Goal: Task Accomplishment & Management: Manage account settings

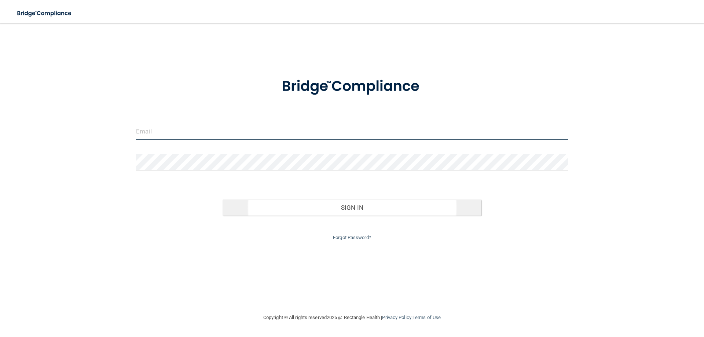
type input "[PERSON_NAME][EMAIL_ADDRESS][DOMAIN_NAME]"
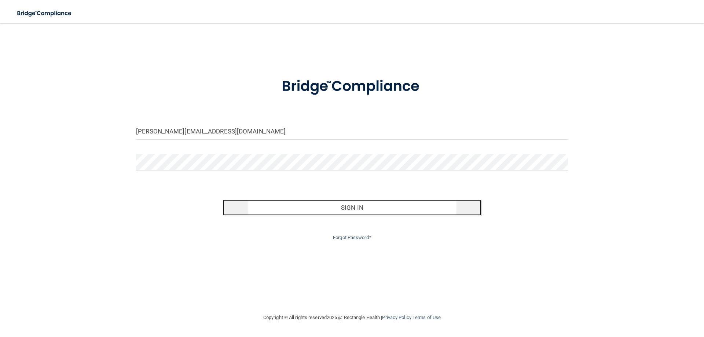
click at [346, 206] on button "Sign In" at bounding box center [352, 208] width 259 height 16
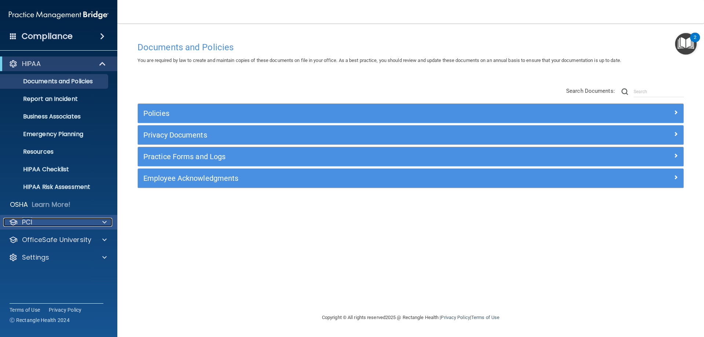
click at [105, 220] on span at bounding box center [104, 222] width 4 height 9
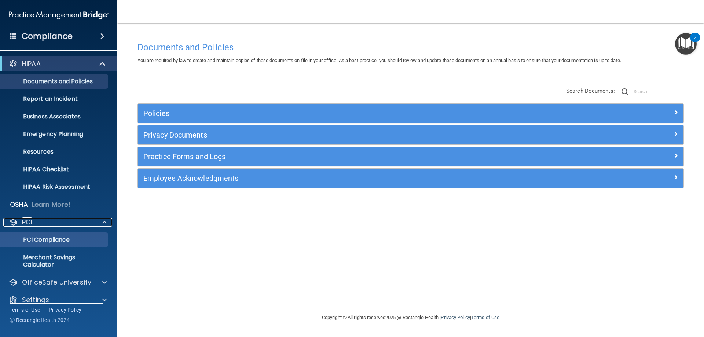
scroll to position [10, 0]
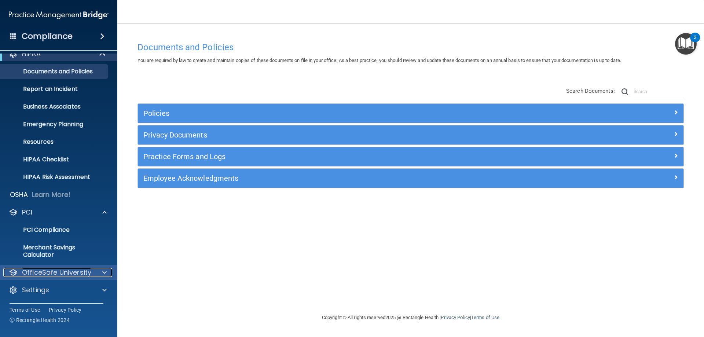
click at [102, 273] on span at bounding box center [104, 272] width 4 height 9
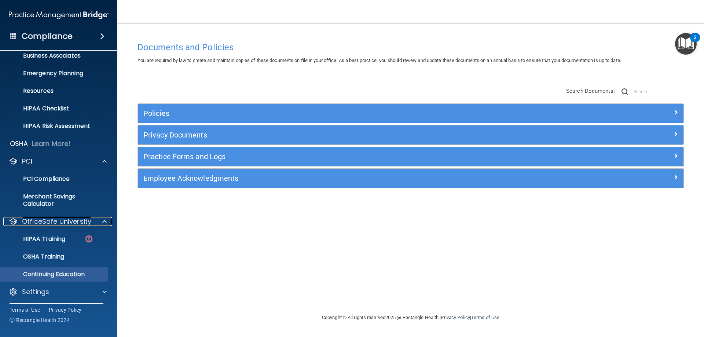
scroll to position [63, 0]
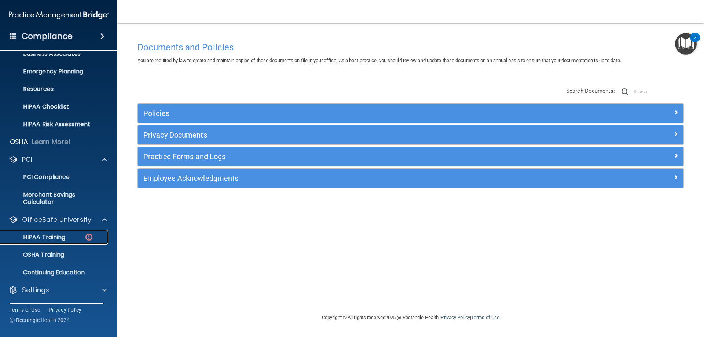
click at [42, 236] on p "HIPAA Training" at bounding box center [35, 237] width 61 height 7
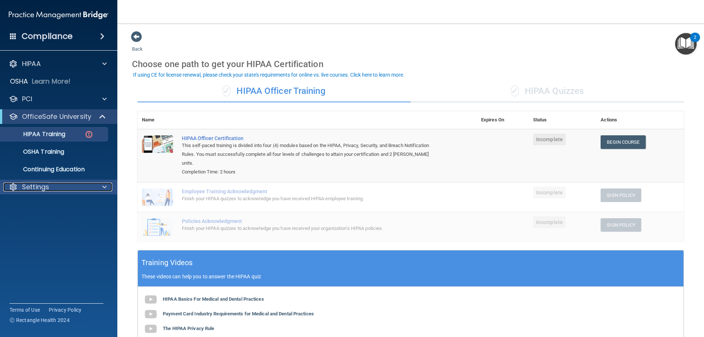
click at [106, 187] on span at bounding box center [104, 187] width 4 height 9
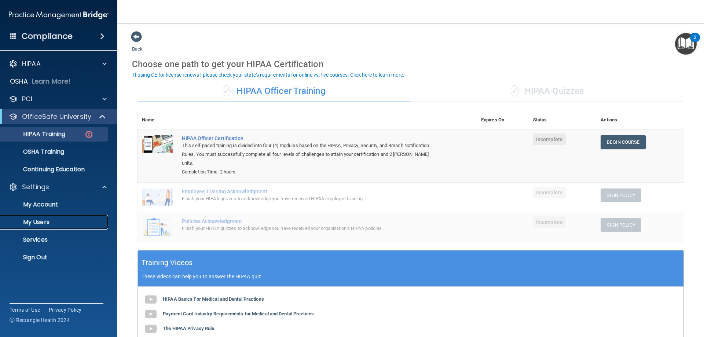
click at [43, 220] on p "My Users" at bounding box center [55, 222] width 100 height 7
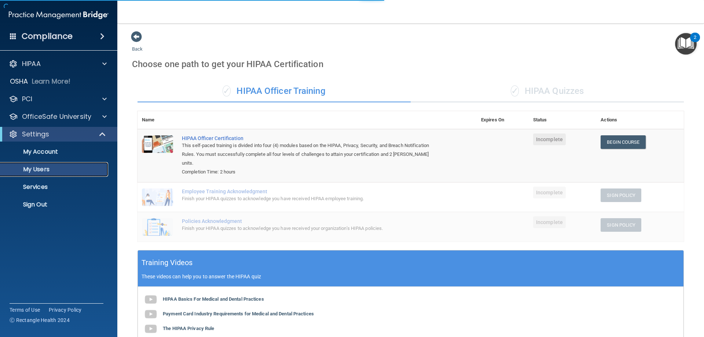
select select "20"
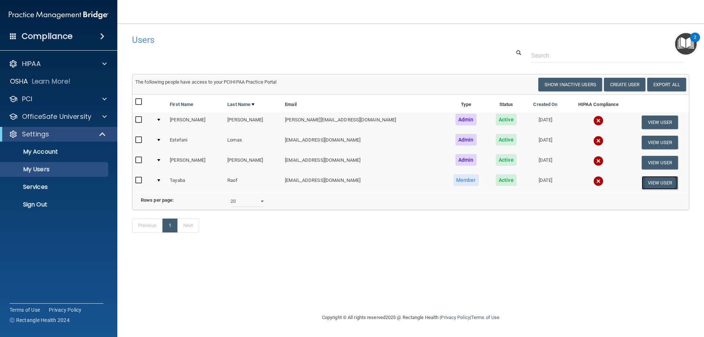
click at [653, 181] on button "View User" at bounding box center [660, 183] width 36 height 14
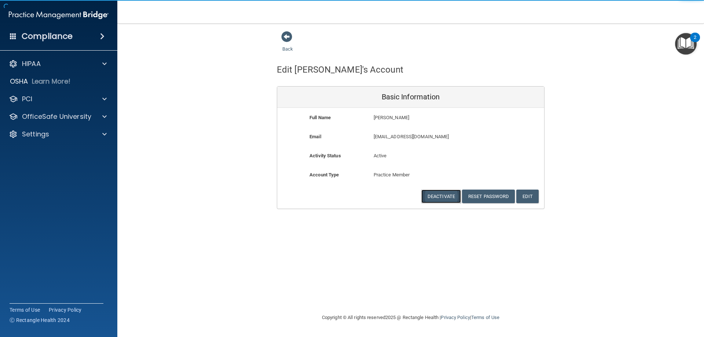
click at [427, 193] on button "Deactivate" at bounding box center [441, 197] width 40 height 14
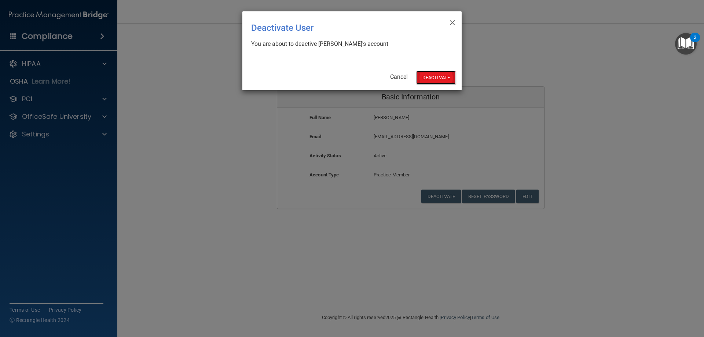
click at [437, 80] on button "Deactivate" at bounding box center [436, 78] width 40 height 14
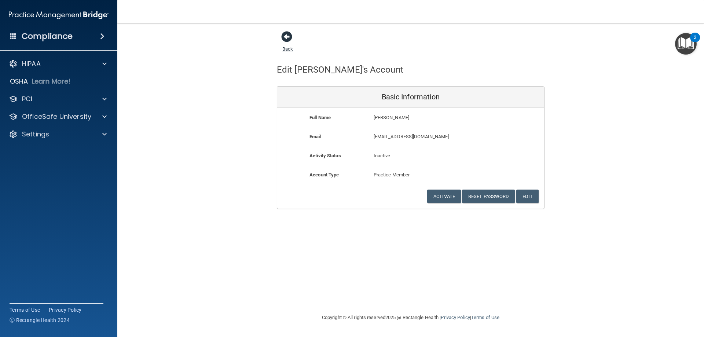
click at [289, 38] on span at bounding box center [286, 36] width 11 height 11
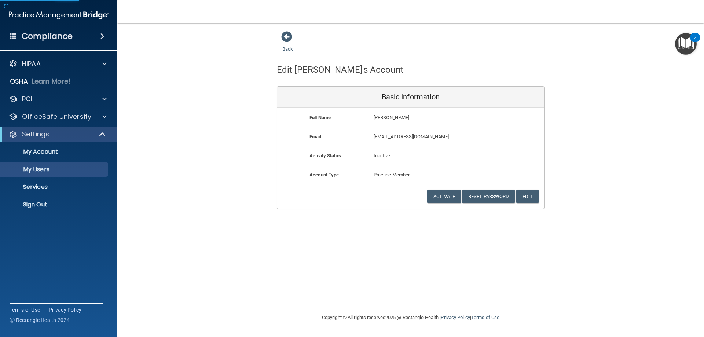
select select "20"
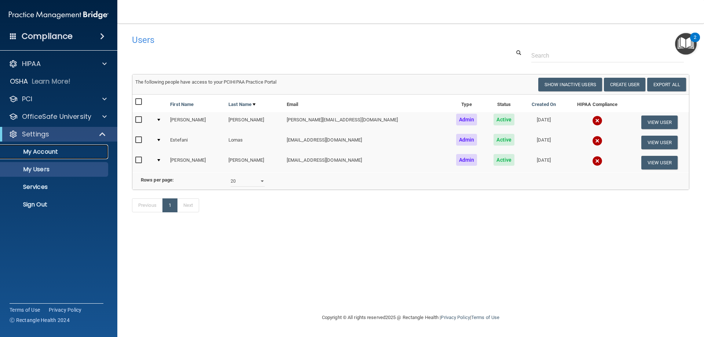
click at [44, 153] on p "My Account" at bounding box center [55, 151] width 100 height 7
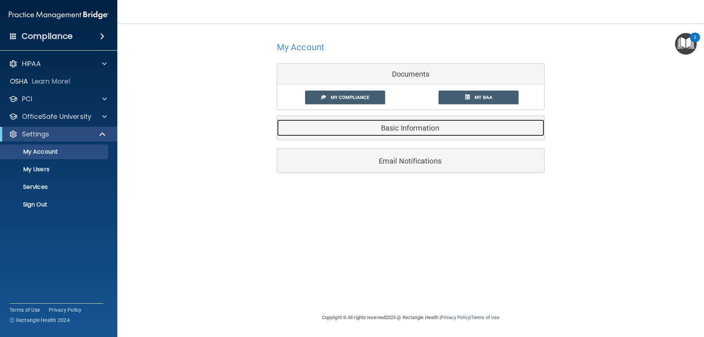
click at [410, 127] on h5 "Basic Information" at bounding box center [400, 128] width 234 height 8
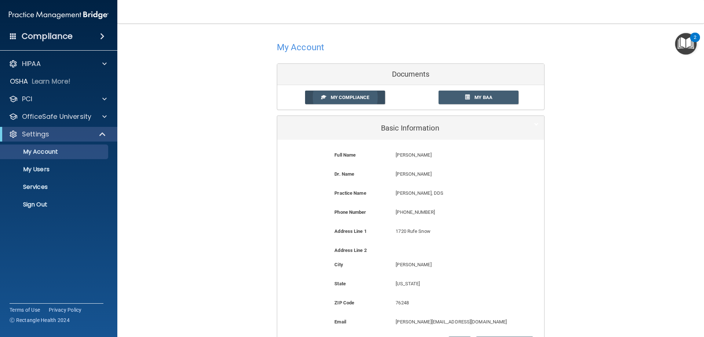
click at [336, 96] on span "My Compliance" at bounding box center [350, 98] width 39 height 6
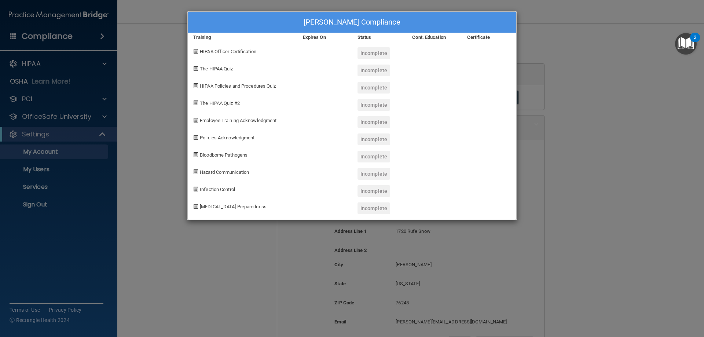
click at [151, 54] on div "Jen Crider's Compliance Training Expires On Status Cont. Education Certificate …" at bounding box center [352, 168] width 704 height 337
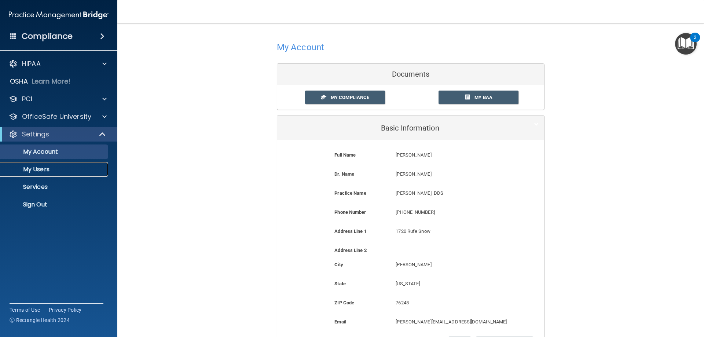
click at [34, 169] on p "My Users" at bounding box center [55, 169] width 100 height 7
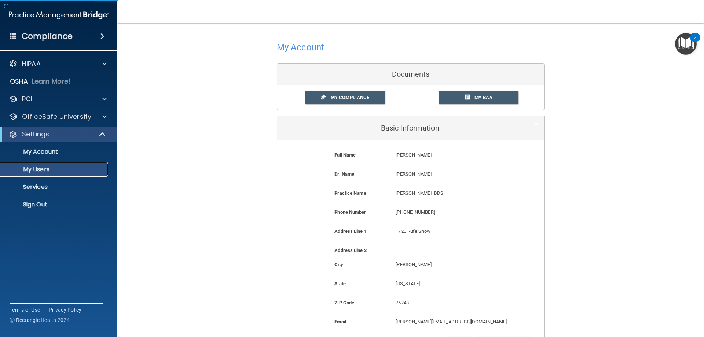
select select "20"
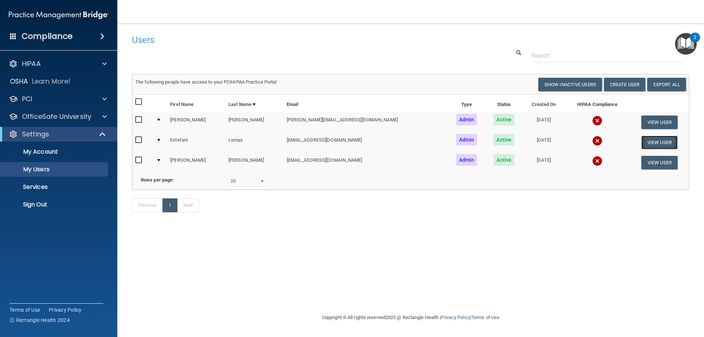
click at [651, 140] on button "View User" at bounding box center [660, 143] width 36 height 14
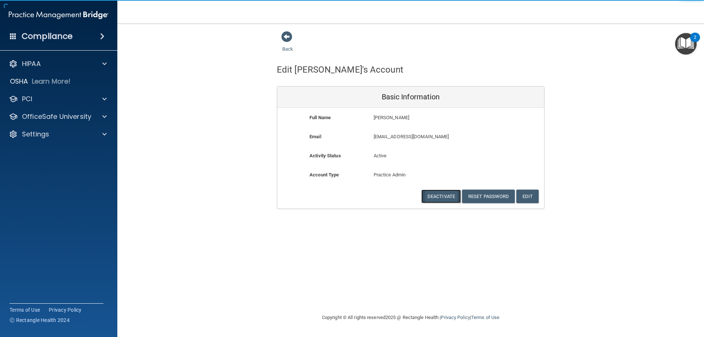
click at [439, 196] on button "Deactivate" at bounding box center [441, 197] width 40 height 14
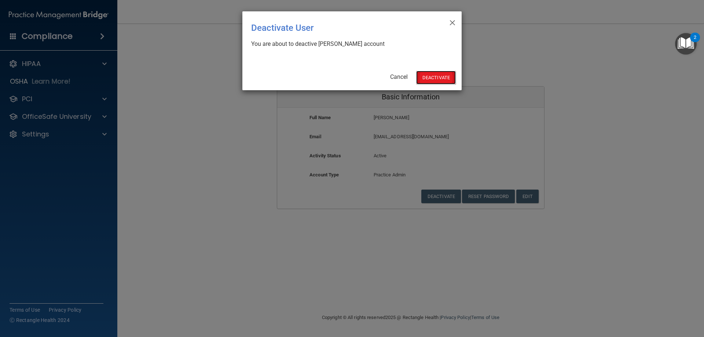
click at [439, 78] on button "Deactivate" at bounding box center [436, 78] width 40 height 14
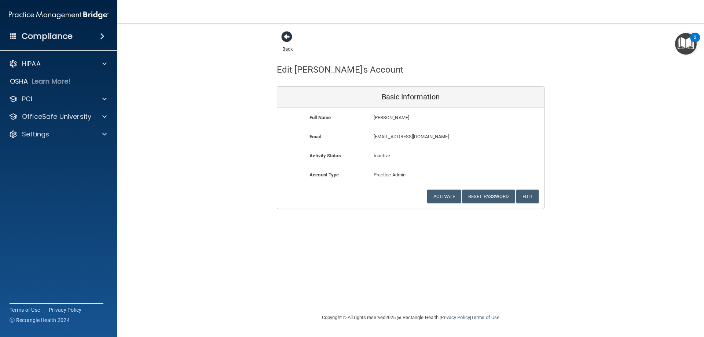
click at [284, 36] on span at bounding box center [286, 36] width 11 height 11
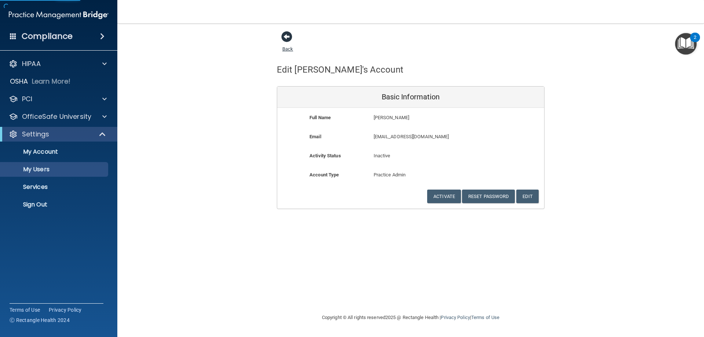
select select "20"
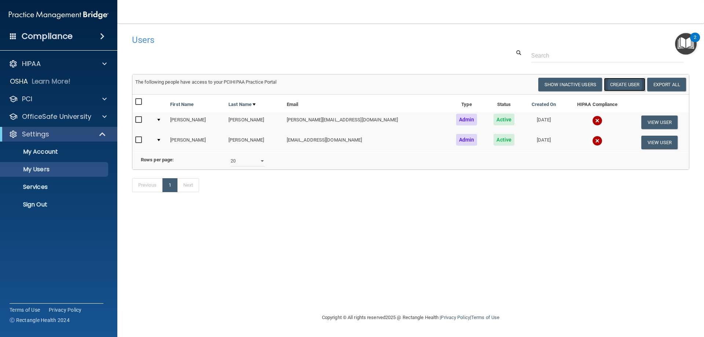
click at [623, 83] on button "Create User" at bounding box center [624, 85] width 41 height 14
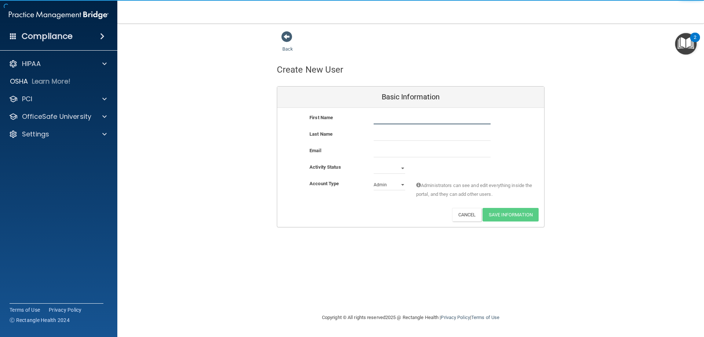
click at [388, 121] on input "text" at bounding box center [432, 118] width 117 height 11
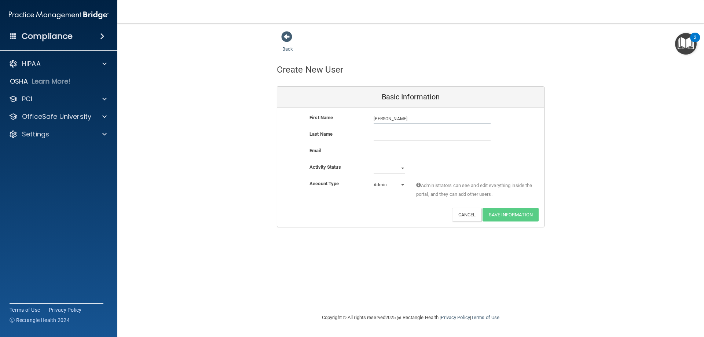
type input "[PERSON_NAME]"
click at [385, 158] on div "Email" at bounding box center [410, 154] width 267 height 17
click at [388, 148] on input "email" at bounding box center [432, 151] width 117 height 11
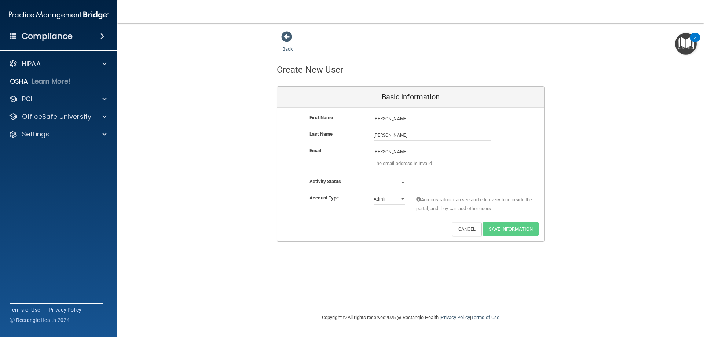
type input "[PERSON_NAME][EMAIL_ADDRESS][DOMAIN_NAME]"
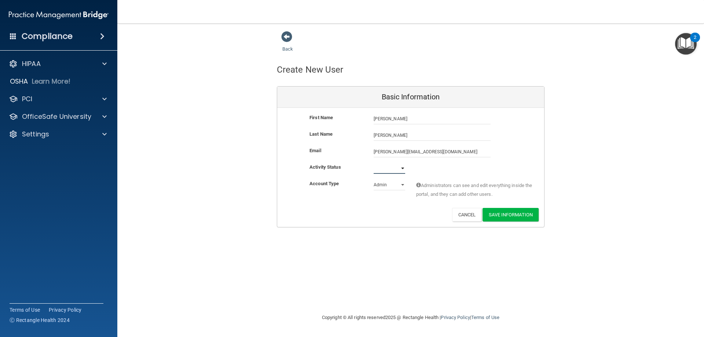
click at [397, 167] on select "Active Inactive" at bounding box center [390, 168] width 32 height 11
select select "active"
click at [374, 163] on select "Active Inactive" at bounding box center [390, 168] width 32 height 11
click at [387, 187] on select "Admin Member" at bounding box center [390, 184] width 32 height 11
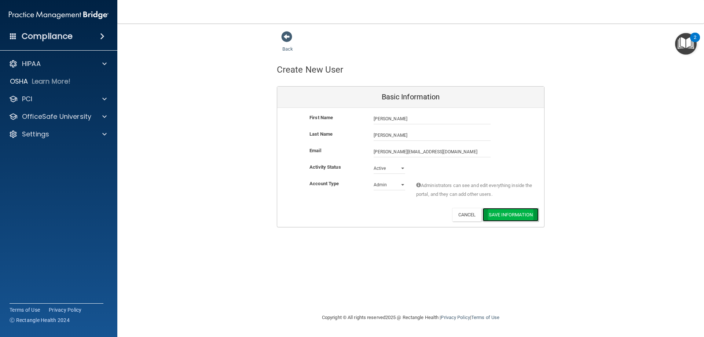
click at [496, 209] on button "Save Information" at bounding box center [511, 215] width 56 height 14
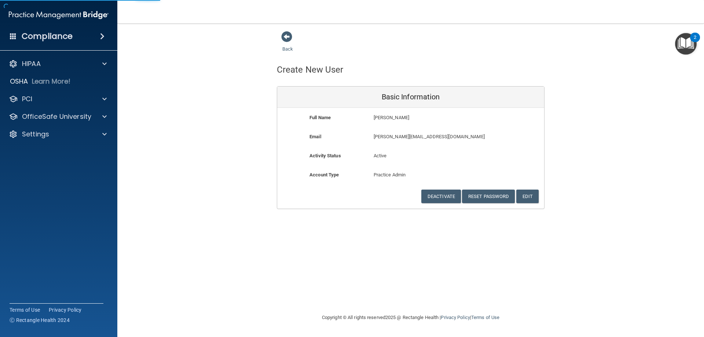
click at [30, 32] on h4 "Compliance" at bounding box center [47, 36] width 51 height 10
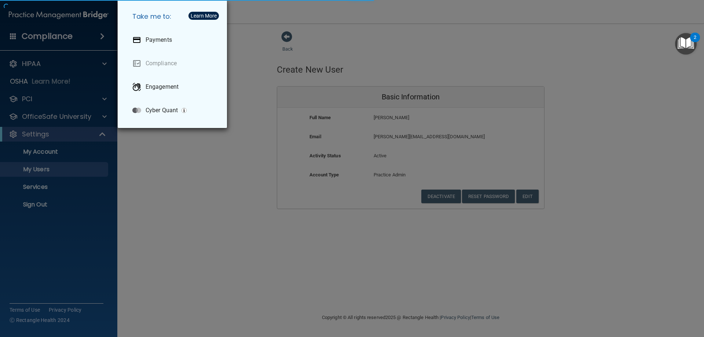
select select "20"
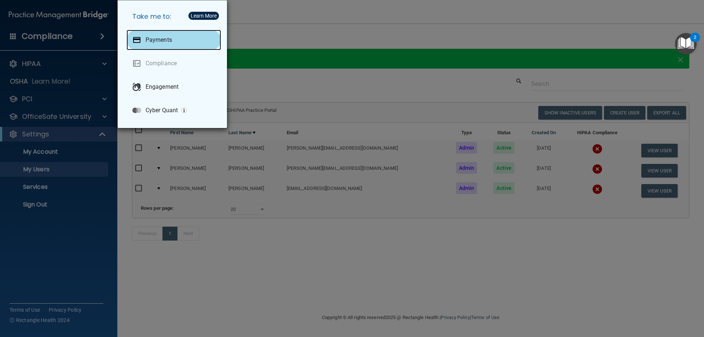
click at [150, 38] on p "Payments" at bounding box center [159, 39] width 26 height 7
click at [266, 37] on div "Take me to: Payments Compliance Engagement Cyber Quant" at bounding box center [352, 168] width 704 height 337
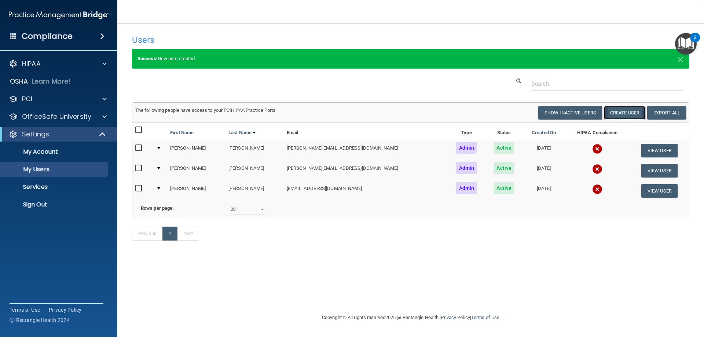
click at [626, 111] on button "Create User" at bounding box center [624, 113] width 41 height 14
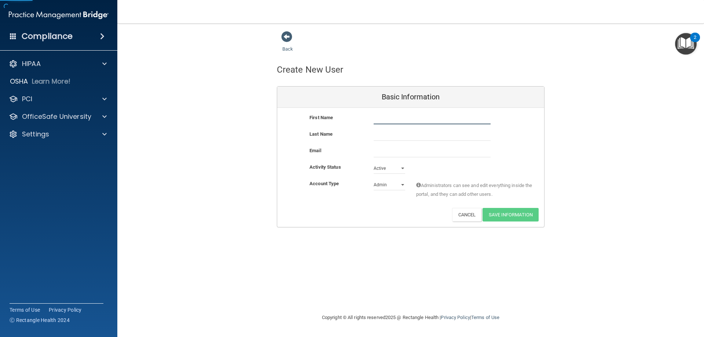
click at [394, 120] on input "text" at bounding box center [432, 118] width 117 height 11
type input "Cindy"
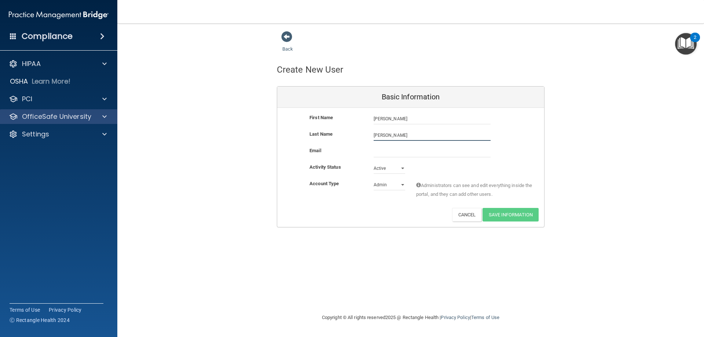
type input "Valenzuela"
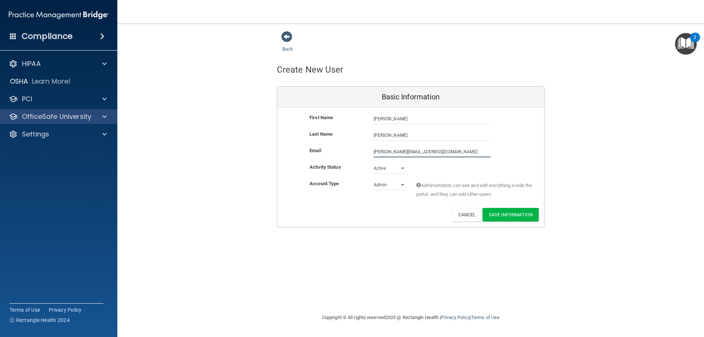
type input "cindyv@drnason.com"
click at [382, 182] on select "Admin Member" at bounding box center [390, 184] width 32 height 11
select select "practice_member"
click at [374, 179] on select "Admin Member" at bounding box center [390, 184] width 32 height 11
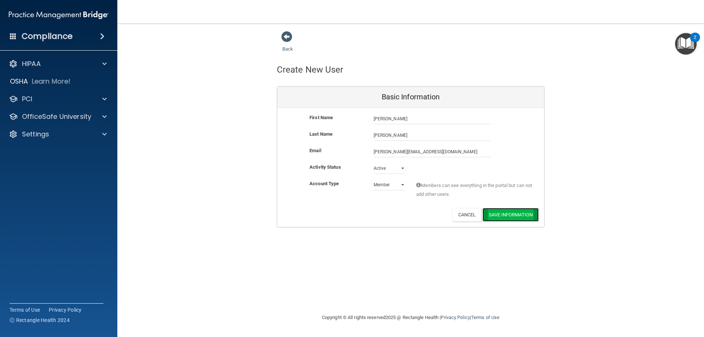
click at [505, 213] on button "Save Information" at bounding box center [511, 215] width 56 height 14
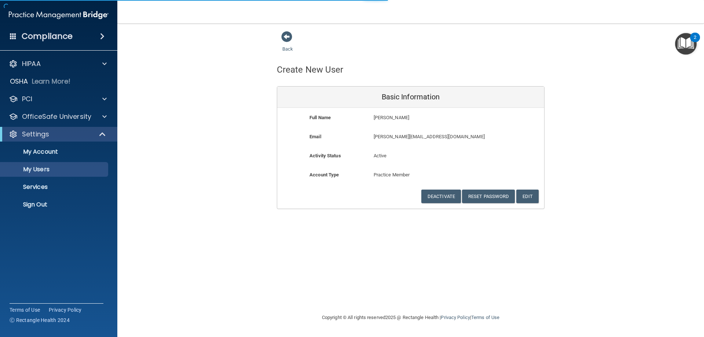
select select "20"
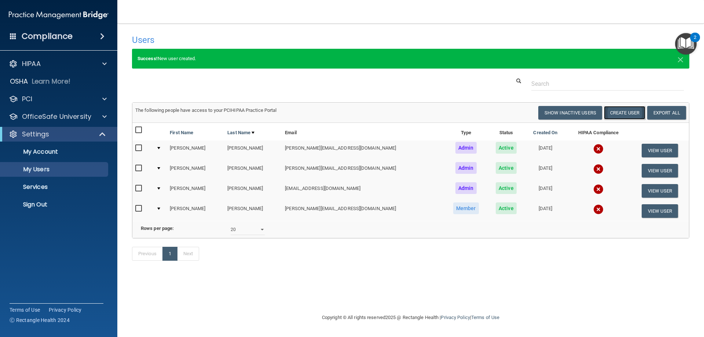
click at [621, 112] on button "Create User" at bounding box center [624, 113] width 41 height 14
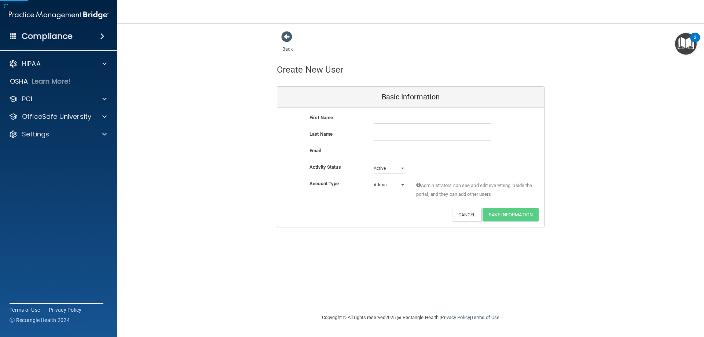
click at [385, 122] on input "text" at bounding box center [432, 118] width 117 height 11
type input "c"
type input "Clarissa"
type input "Martinez"
click at [381, 153] on input "email" at bounding box center [432, 151] width 117 height 11
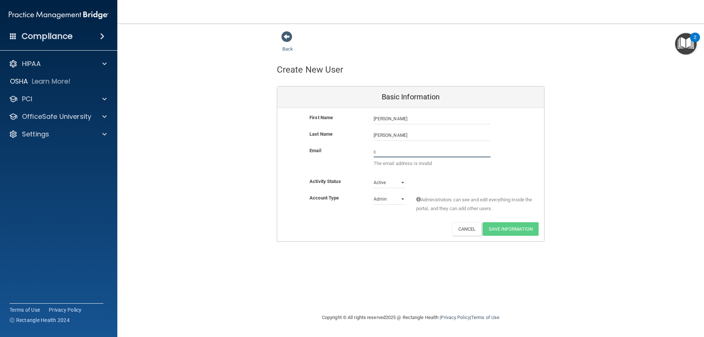
type input "clarissa@drnason.com"
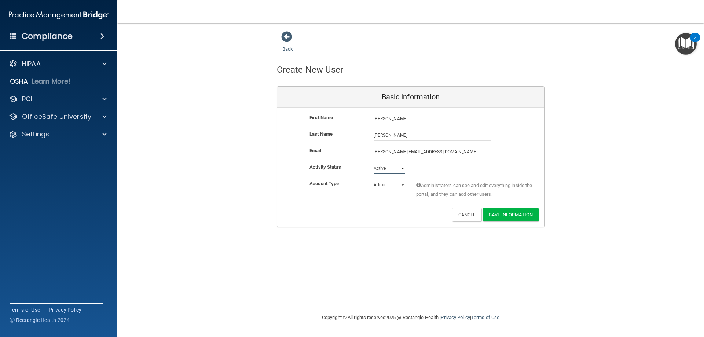
click at [388, 171] on select "Active Inactive" at bounding box center [390, 168] width 32 height 11
click at [374, 163] on select "Active Inactive" at bounding box center [390, 168] width 32 height 11
click at [381, 184] on select "Admin Member" at bounding box center [390, 184] width 32 height 11
select select "practice_member"
click at [374, 179] on select "Admin Member" at bounding box center [390, 184] width 32 height 11
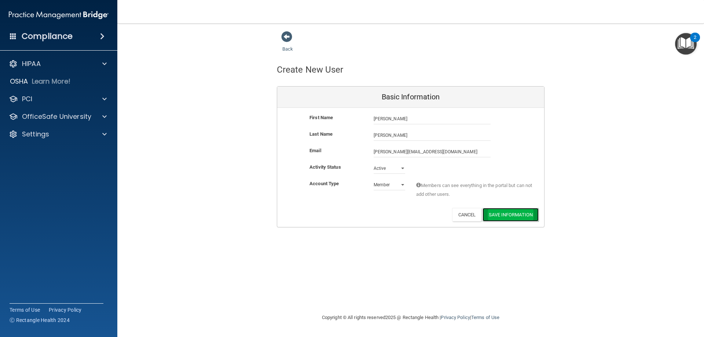
click at [517, 215] on button "Save Information" at bounding box center [511, 215] width 56 height 14
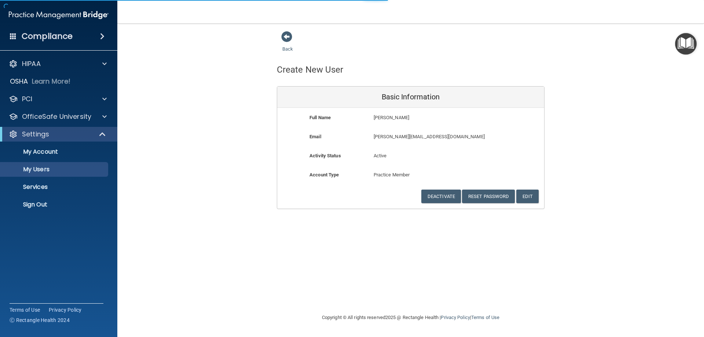
select select "20"
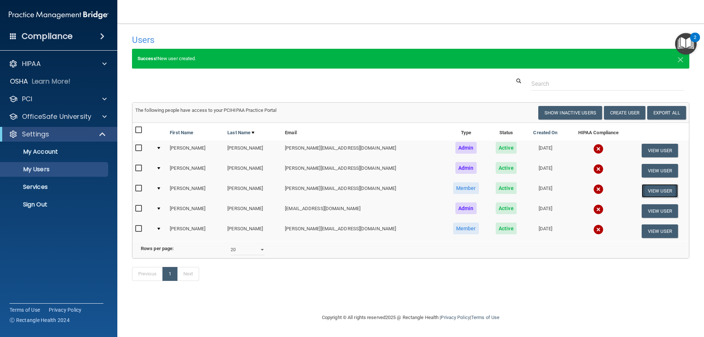
click at [650, 189] on button "View User" at bounding box center [660, 191] width 36 height 14
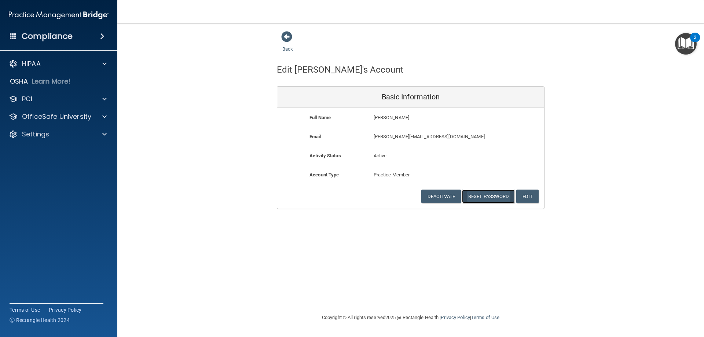
click at [490, 196] on button "Reset Password" at bounding box center [488, 197] width 53 height 14
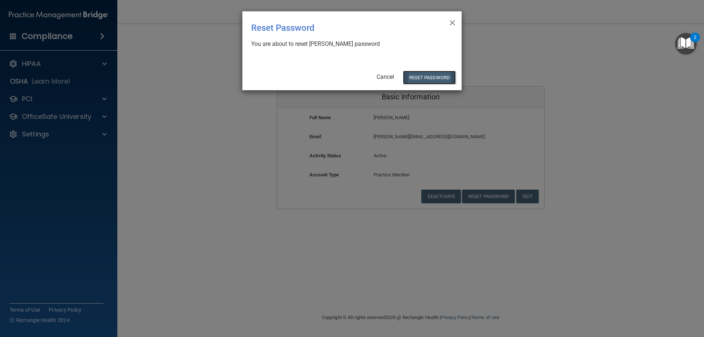
click at [430, 77] on button "Reset Password" at bounding box center [429, 78] width 53 height 14
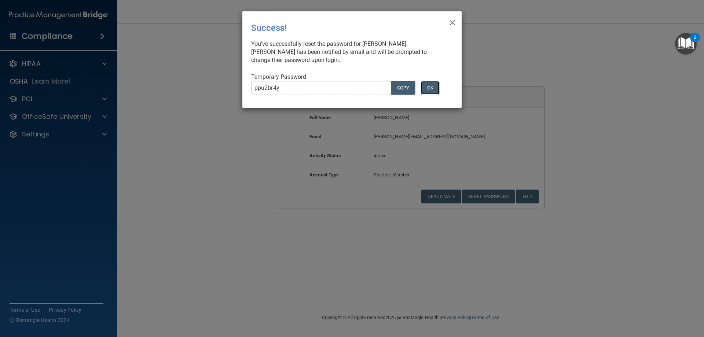
click at [431, 88] on button "OK" at bounding box center [430, 88] width 18 height 14
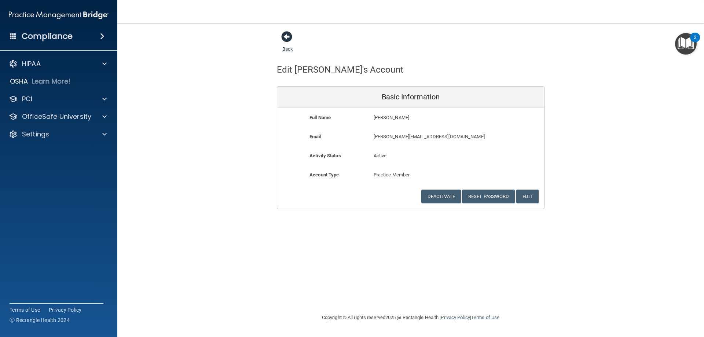
click at [286, 37] on span at bounding box center [286, 36] width 11 height 11
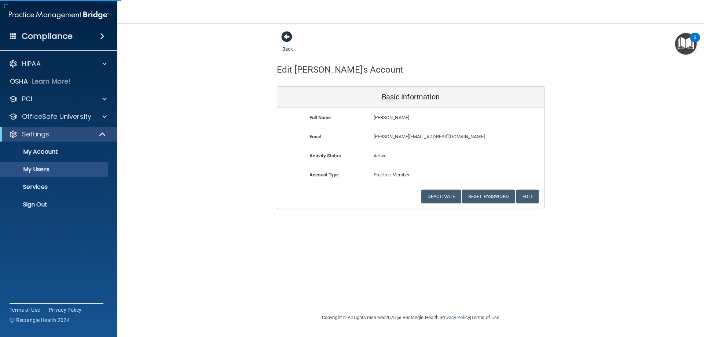
select select "20"
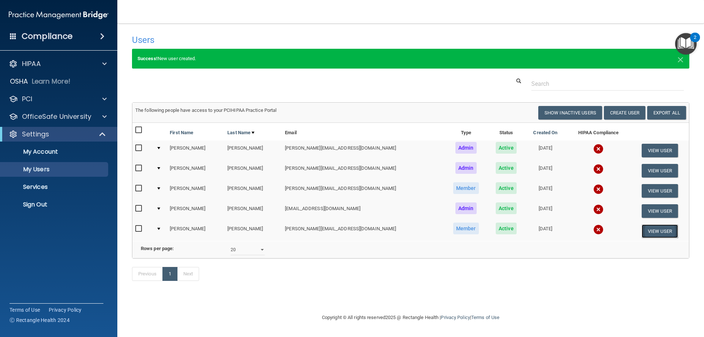
click at [656, 230] on button "View User" at bounding box center [660, 232] width 36 height 14
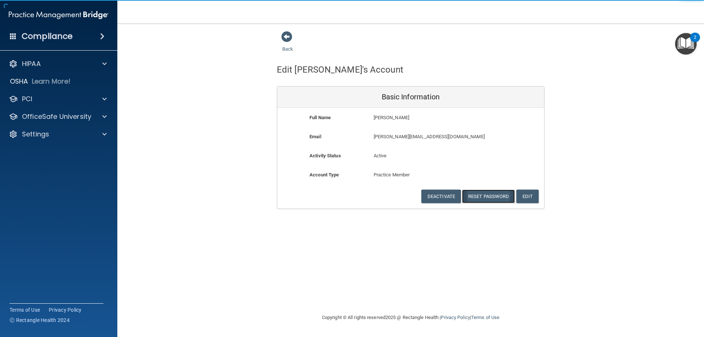
click at [489, 195] on button "Reset Password" at bounding box center [488, 197] width 53 height 14
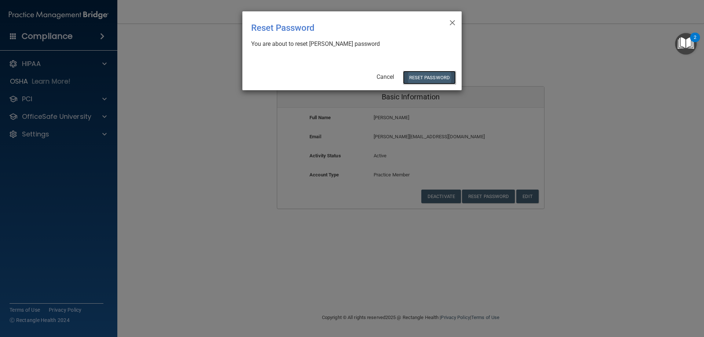
click at [428, 76] on button "Reset Password" at bounding box center [429, 78] width 53 height 14
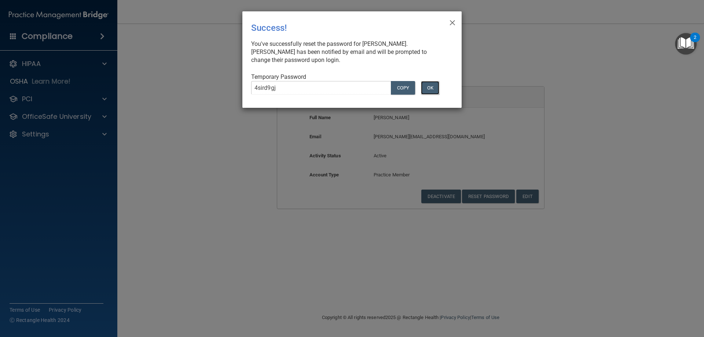
click at [429, 87] on button "OK" at bounding box center [430, 88] width 18 height 14
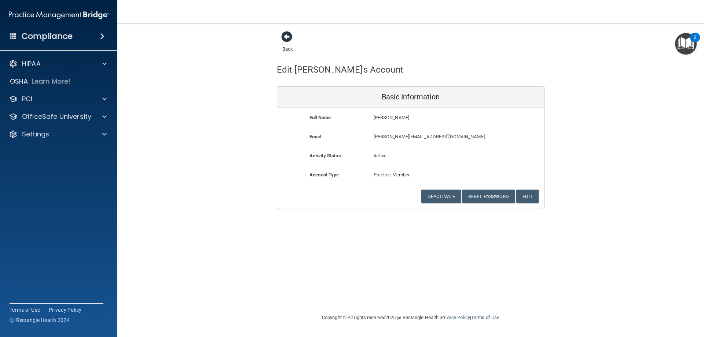
click at [289, 37] on span at bounding box center [286, 36] width 11 height 11
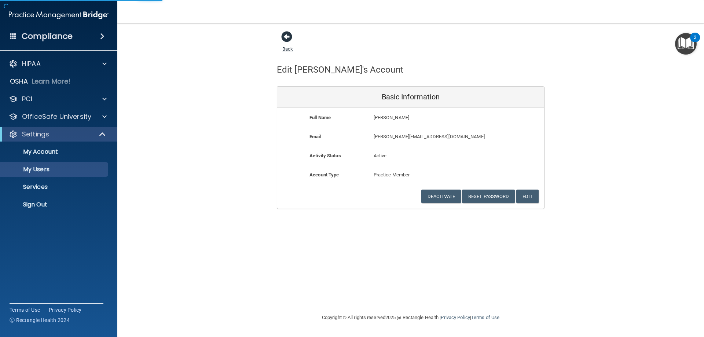
select select "20"
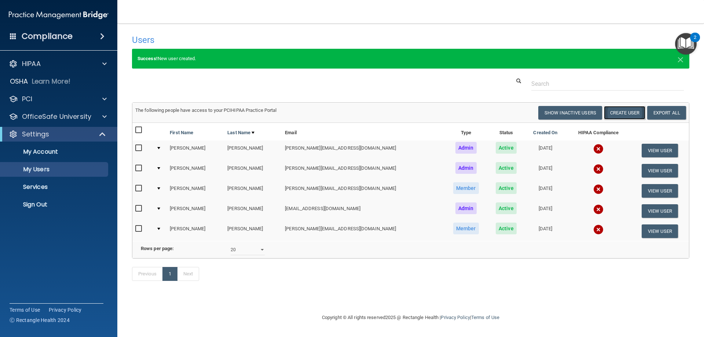
click at [627, 112] on button "Create User" at bounding box center [624, 113] width 41 height 14
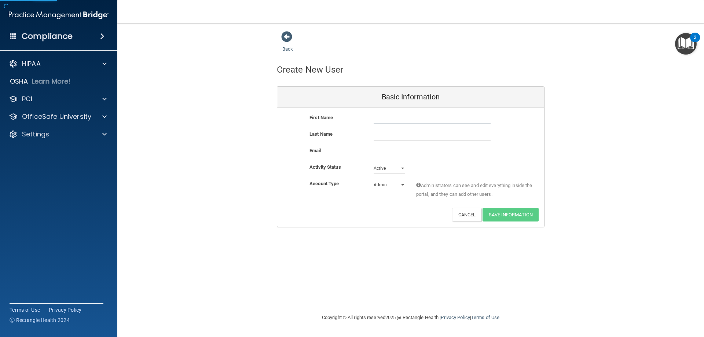
click at [386, 120] on input "text" at bounding box center [432, 118] width 117 height 11
type input "Yessi"
type input "[PERSON_NAME]"
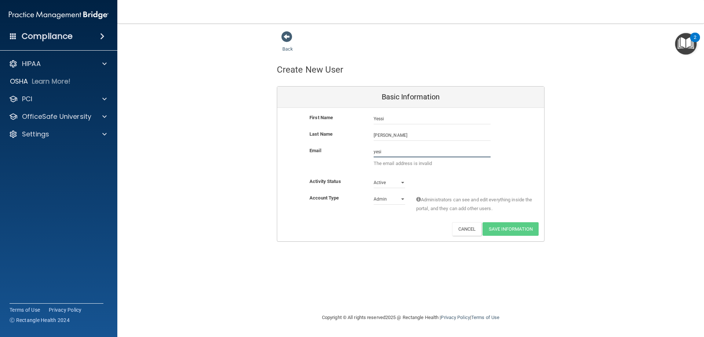
type input "[EMAIL_ADDRESS][DOMAIN_NAME]"
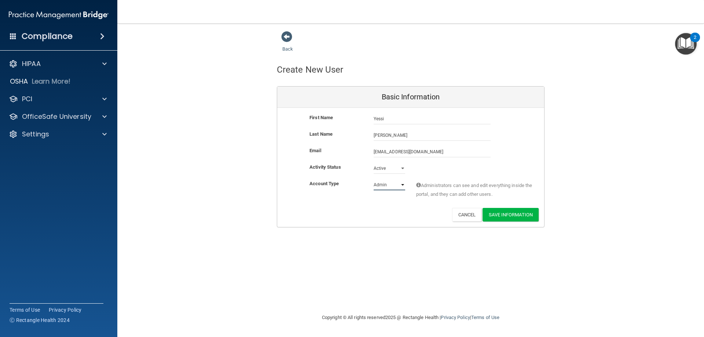
click at [403, 185] on select "Admin Member" at bounding box center [390, 184] width 32 height 11
select select "practice_member"
click at [374, 179] on select "Admin Member" at bounding box center [390, 184] width 32 height 11
click at [507, 213] on button "Save Information" at bounding box center [511, 215] width 56 height 14
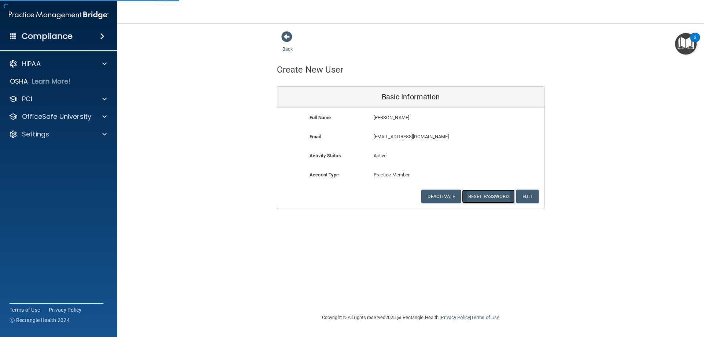
click at [488, 196] on button "Reset Password" at bounding box center [488, 197] width 53 height 14
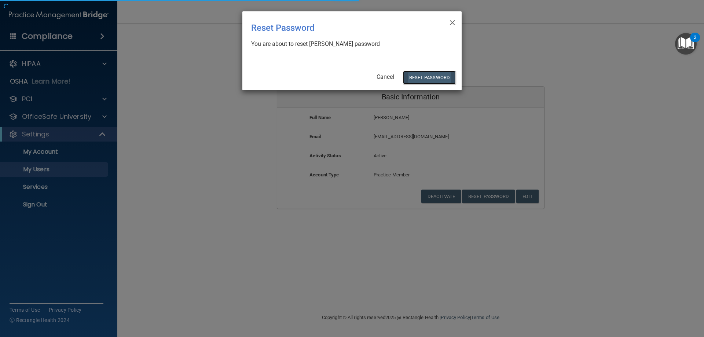
click at [431, 76] on button "Reset Password" at bounding box center [429, 78] width 53 height 14
select select "20"
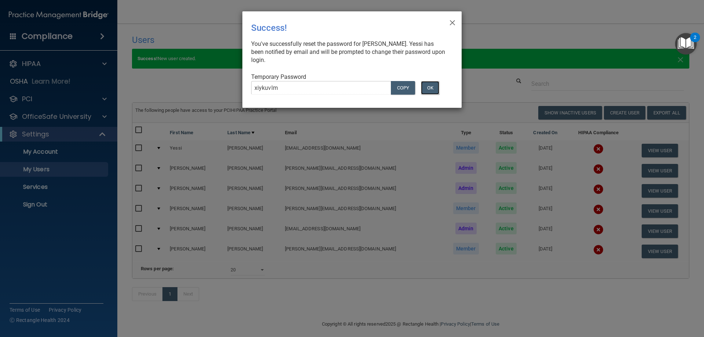
click at [432, 85] on button "OK" at bounding box center [430, 88] width 18 height 14
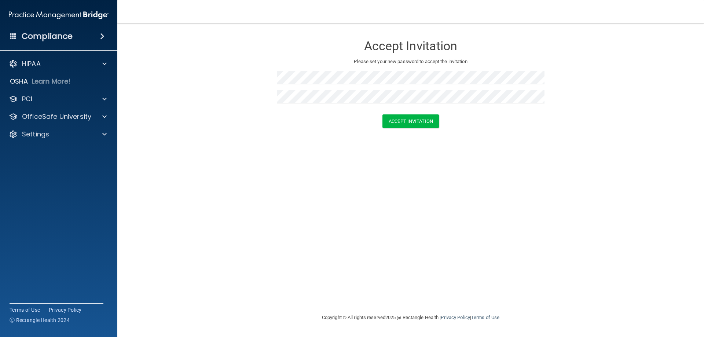
click at [266, 172] on div "Accept Invitation Please set your new password to accept the invitation Accept …" at bounding box center [411, 168] width 558 height 275
click at [415, 119] on button "Accept Invitation" at bounding box center [411, 121] width 56 height 14
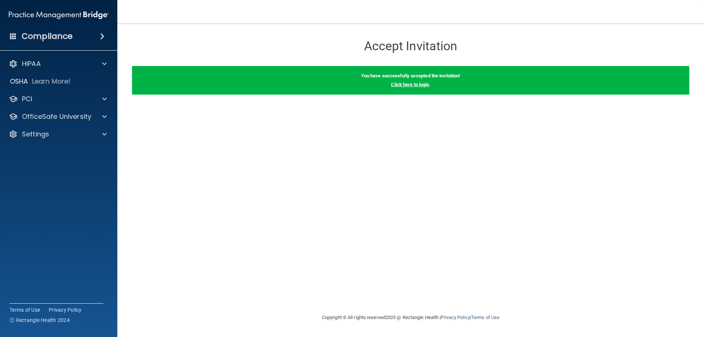
click at [424, 84] on link "Click here to login" at bounding box center [410, 85] width 38 height 6
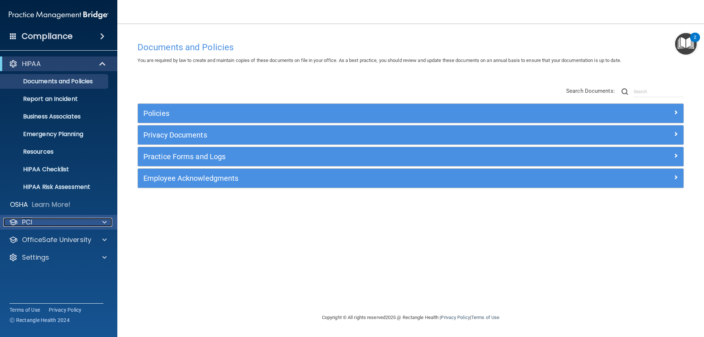
click at [102, 223] on div at bounding box center [103, 222] width 18 height 9
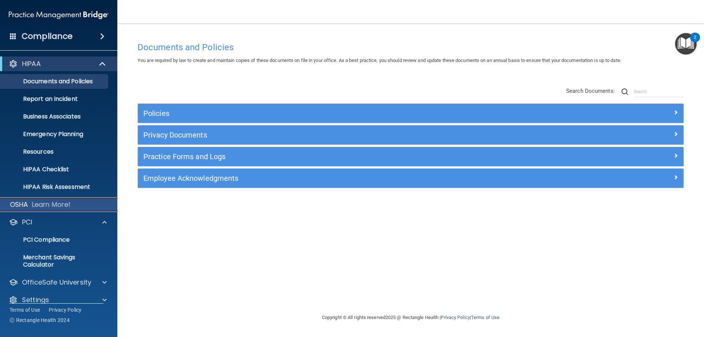
click at [57, 202] on p "Learn More!" at bounding box center [51, 204] width 39 height 9
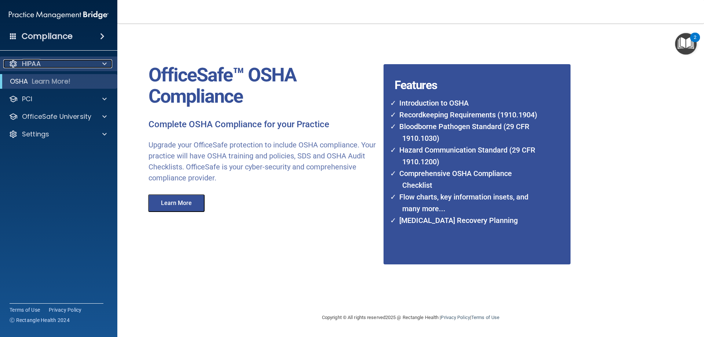
click at [34, 63] on p "HIPAA" at bounding box center [31, 63] width 19 height 9
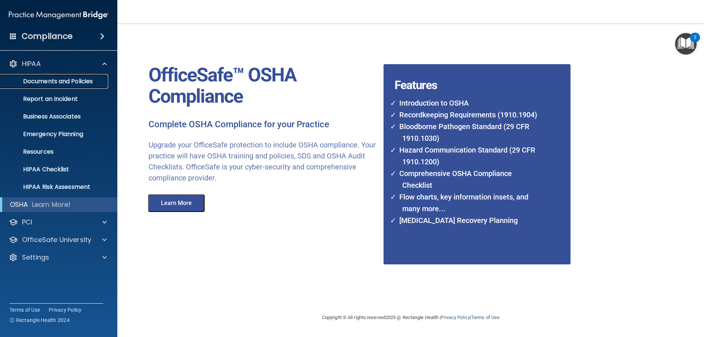
click at [59, 80] on p "Documents and Policies" at bounding box center [55, 81] width 100 height 7
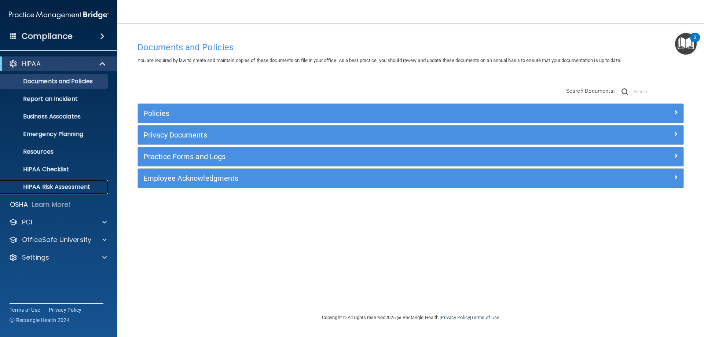
click at [66, 186] on p "HIPAA Risk Assessment" at bounding box center [55, 186] width 100 height 7
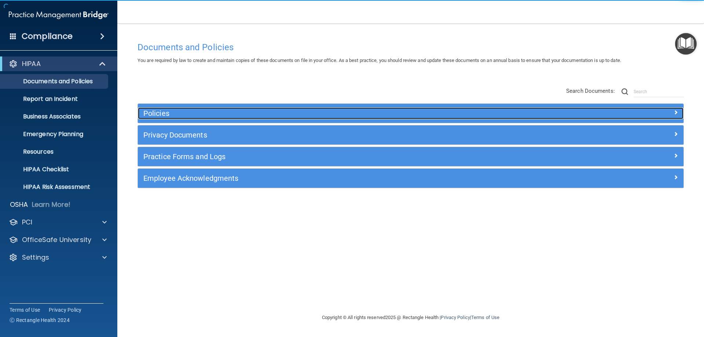
click at [671, 110] on div at bounding box center [615, 111] width 136 height 9
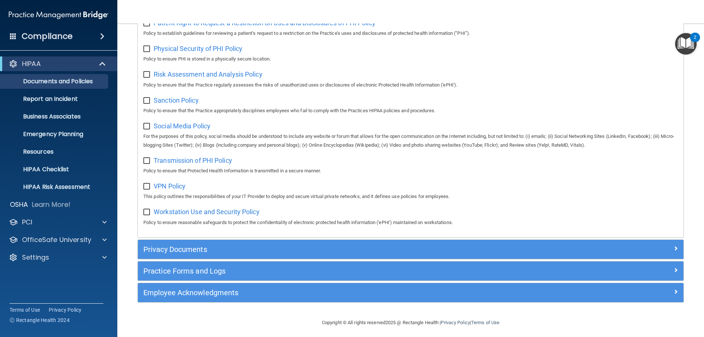
scroll to position [477, 0]
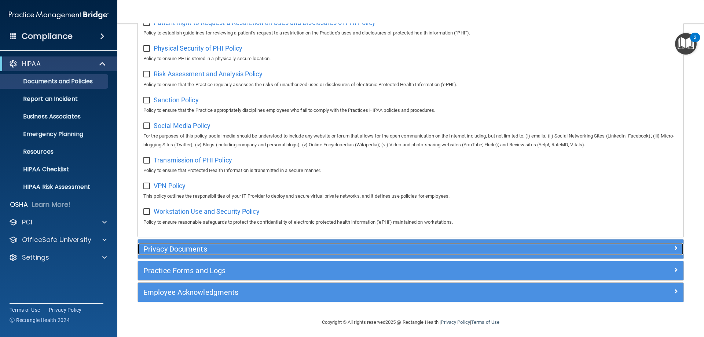
click at [256, 253] on h5 "Privacy Documents" at bounding box center [342, 249] width 398 height 8
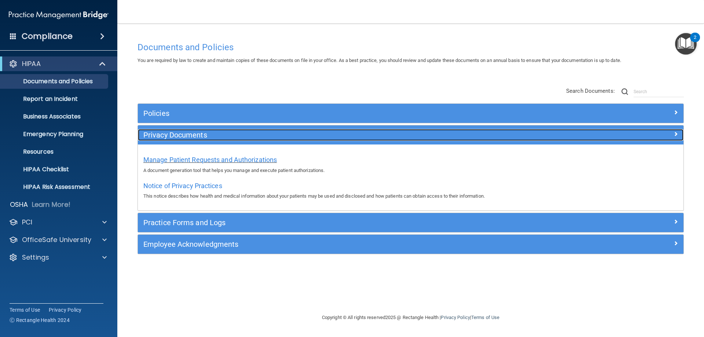
scroll to position [0, 0]
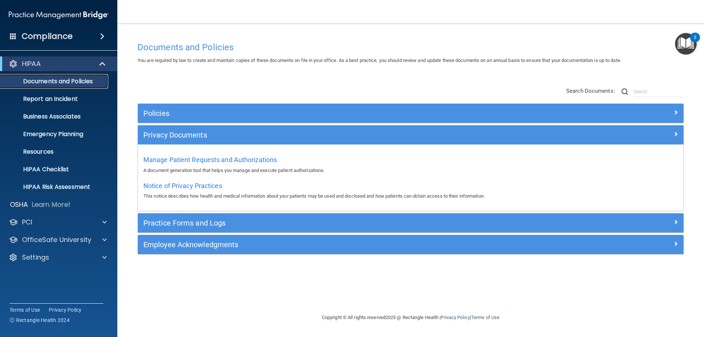
click at [58, 79] on p "Documents and Policies" at bounding box center [55, 81] width 100 height 7
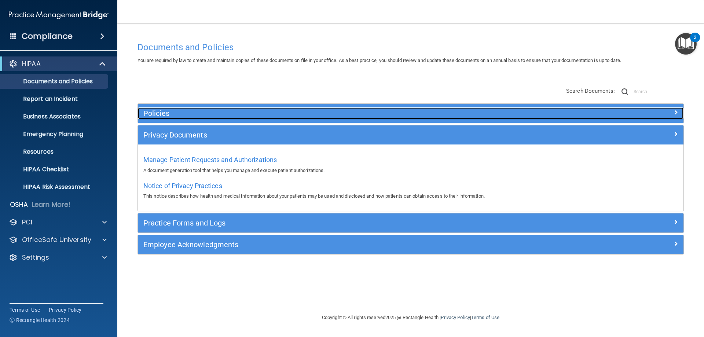
click at [172, 115] on h5 "Policies" at bounding box center [342, 113] width 398 height 8
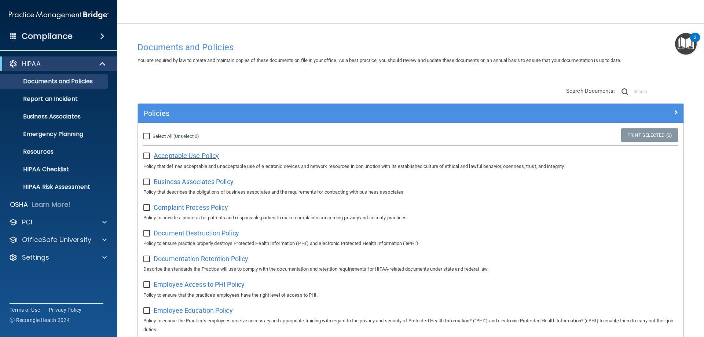
click at [182, 154] on span "Acceptable Use Policy" at bounding box center [186, 156] width 65 height 8
click at [145, 135] on input "Select All (Unselect 0) Unselect All" at bounding box center [147, 137] width 8 height 6
checkbox input "true"
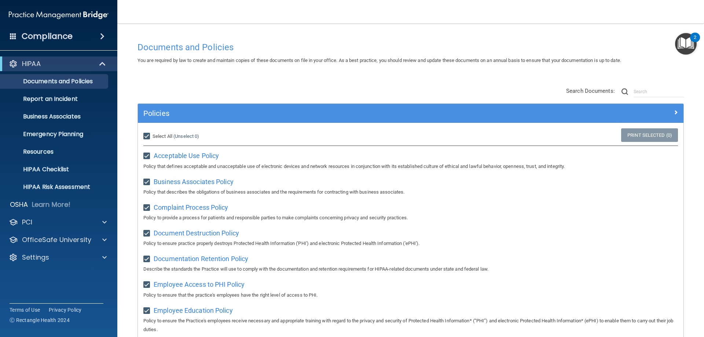
checkbox input "true"
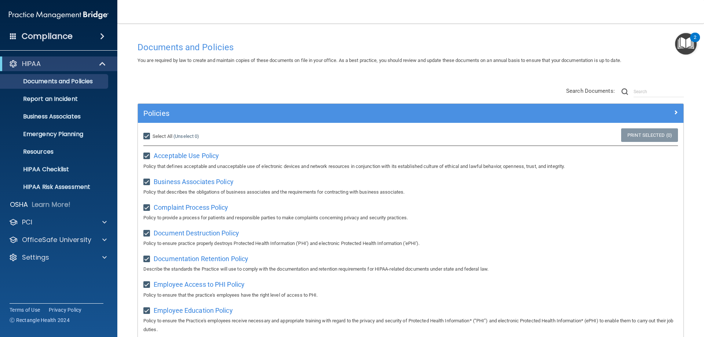
checkbox input "true"
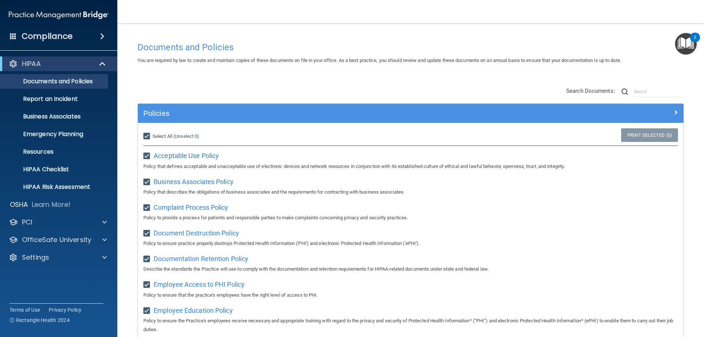
checkbox input "true"
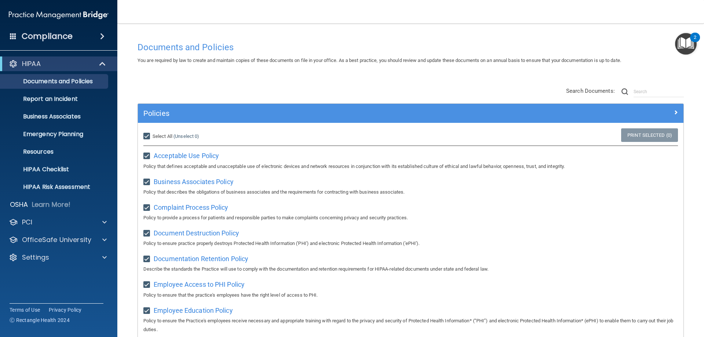
checkbox input "true"
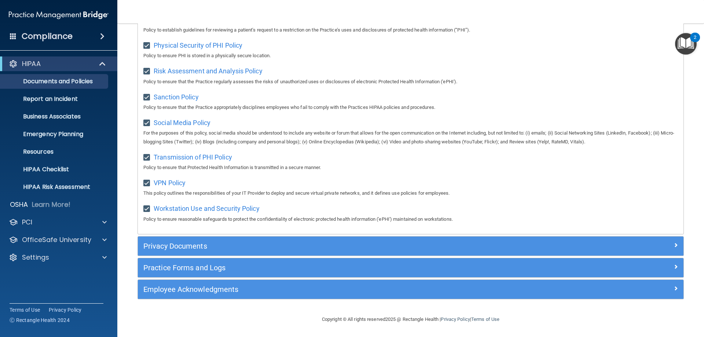
scroll to position [488, 0]
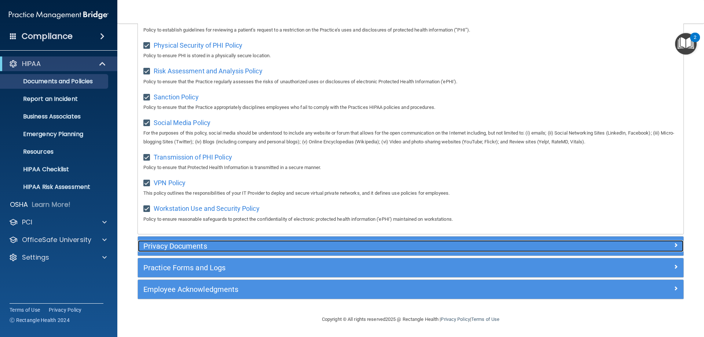
click at [177, 244] on h5 "Privacy Documents" at bounding box center [342, 246] width 398 height 8
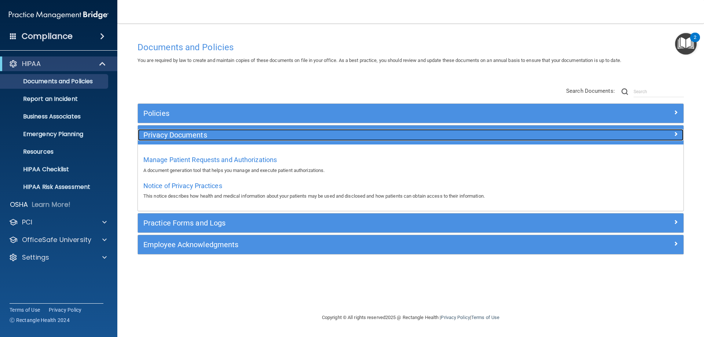
scroll to position [0, 0]
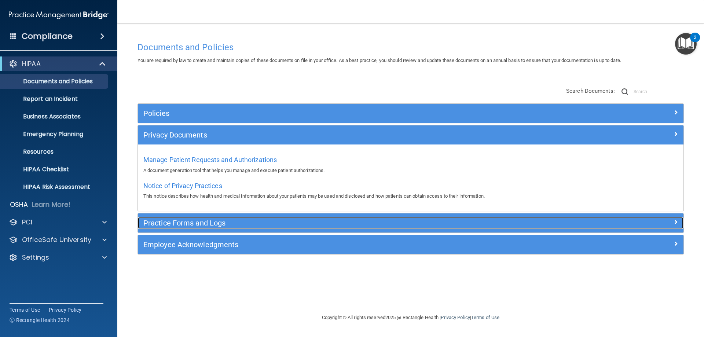
click at [181, 221] on h5 "Practice Forms and Logs" at bounding box center [342, 223] width 398 height 8
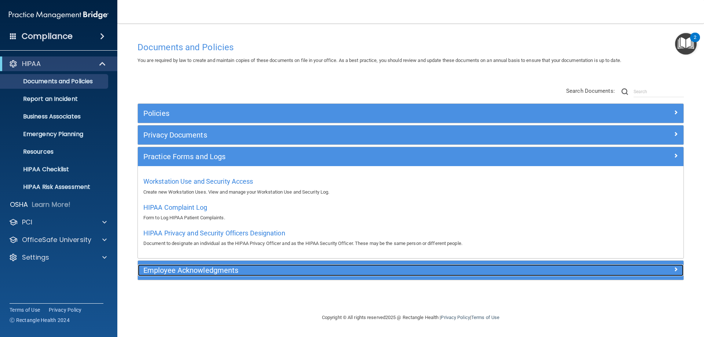
click at [202, 272] on h5 "Employee Acknowledgments" at bounding box center [342, 270] width 398 height 8
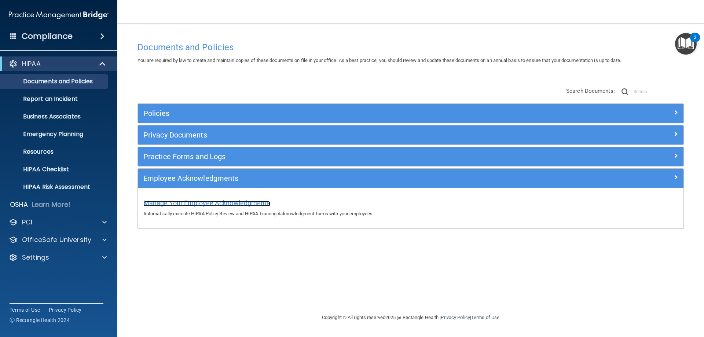
click at [202, 204] on span "Manage Your Employee Acknowledgments" at bounding box center [206, 203] width 127 height 8
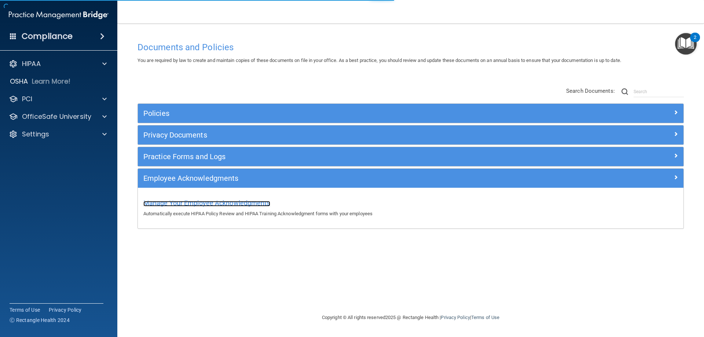
click at [203, 202] on span "Manage Your Employee Acknowledgments" at bounding box center [206, 203] width 127 height 8
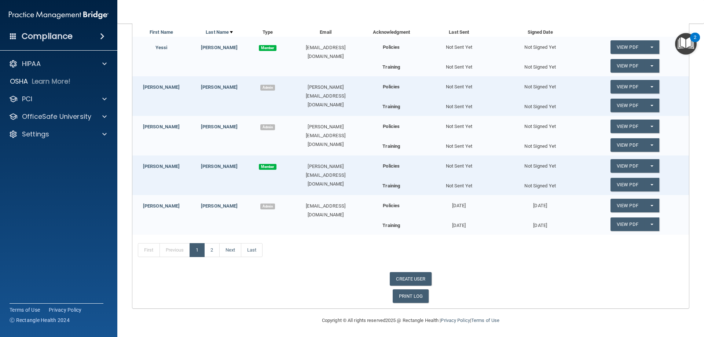
scroll to position [112, 0]
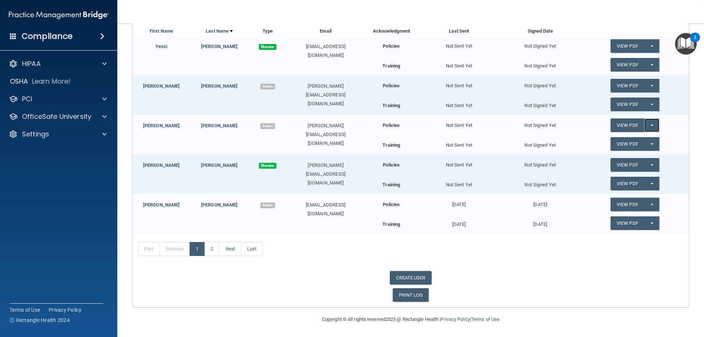
click at [645, 125] on button "Split button!" at bounding box center [652, 125] width 15 height 14
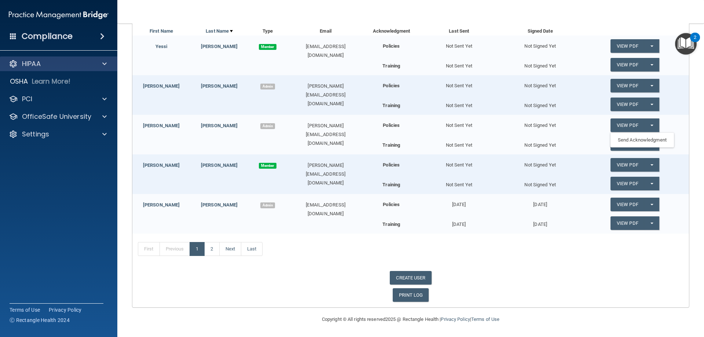
click at [43, 58] on div "HIPAA" at bounding box center [59, 63] width 118 height 15
click at [104, 62] on span at bounding box center [104, 63] width 4 height 9
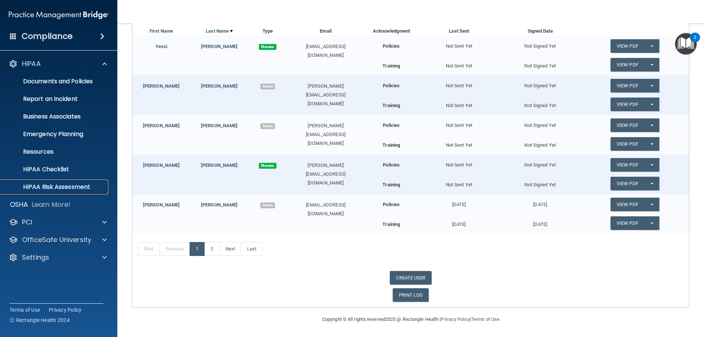
click at [54, 186] on p "HIPAA Risk Assessment" at bounding box center [55, 186] width 100 height 7
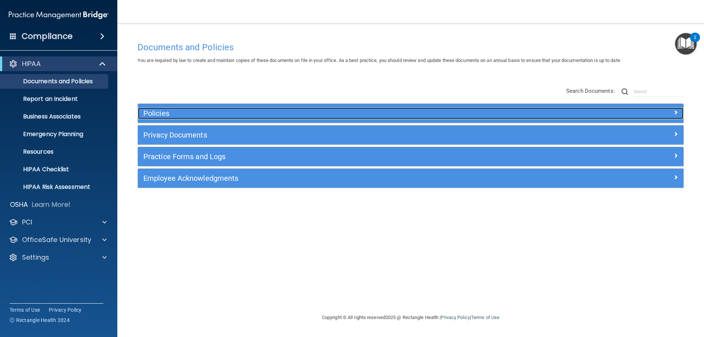
click at [677, 110] on span at bounding box center [676, 112] width 4 height 9
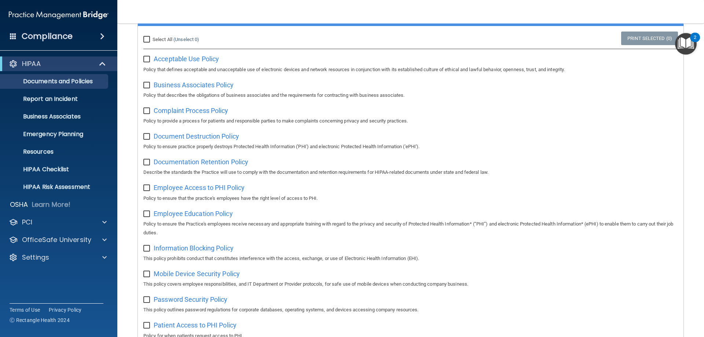
scroll to position [110, 0]
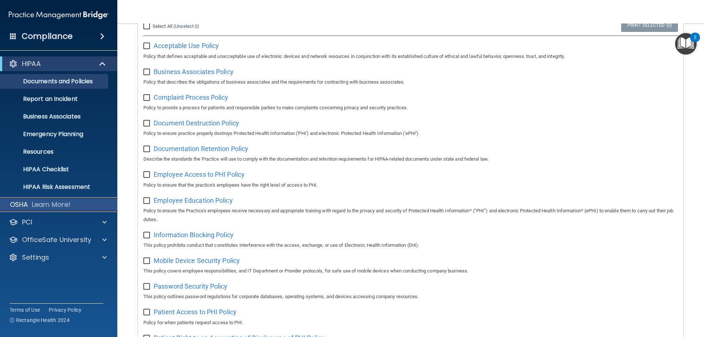
click at [52, 204] on p "Learn More!" at bounding box center [51, 204] width 39 height 9
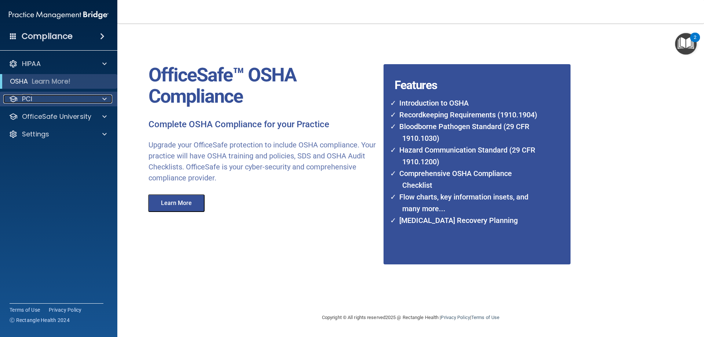
click at [96, 99] on div at bounding box center [103, 99] width 18 height 9
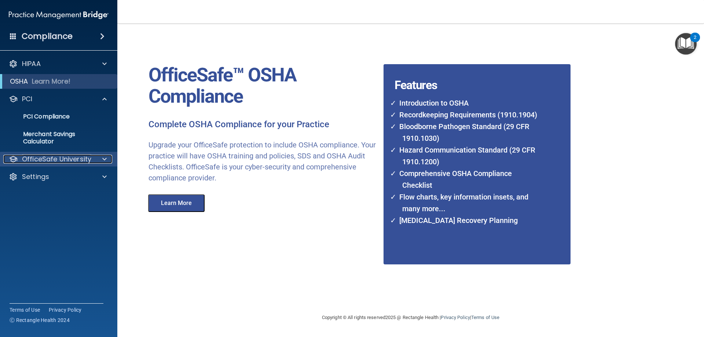
click at [103, 160] on span at bounding box center [104, 159] width 4 height 9
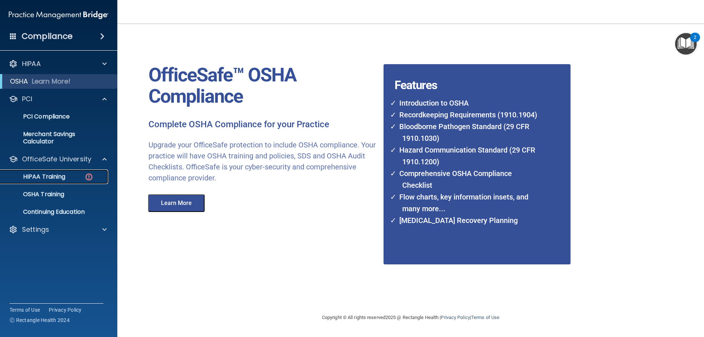
click at [54, 174] on p "HIPAA Training" at bounding box center [35, 176] width 61 height 7
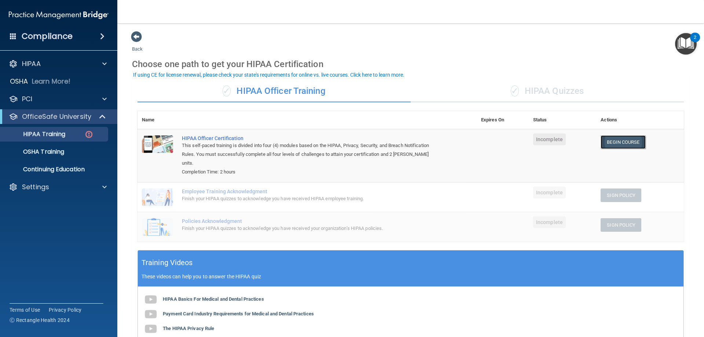
click at [617, 140] on link "Begin Course" at bounding box center [623, 142] width 45 height 14
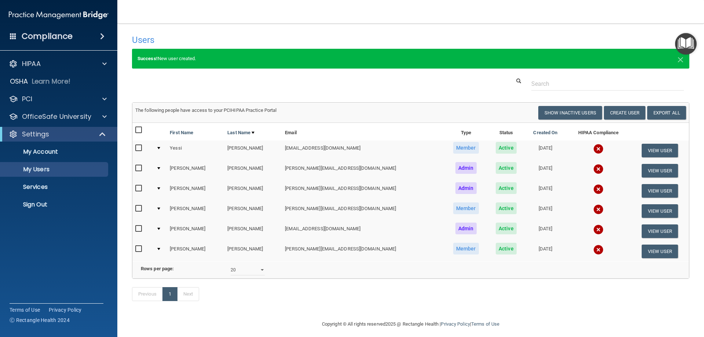
select select "20"
click at [644, 146] on button "View User" at bounding box center [660, 151] width 36 height 14
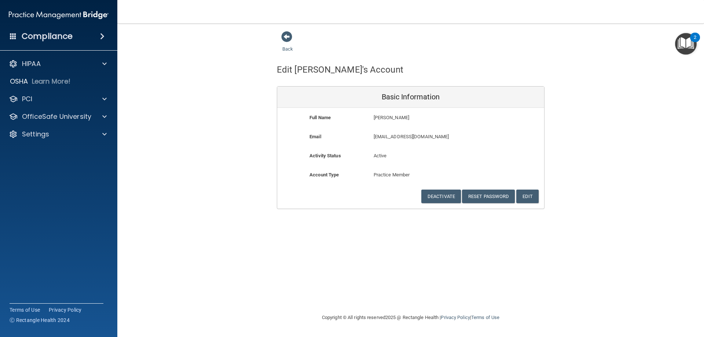
click at [388, 176] on p "Practice Member" at bounding box center [411, 175] width 74 height 9
click at [528, 194] on button "Edit" at bounding box center [528, 197] width 22 height 14
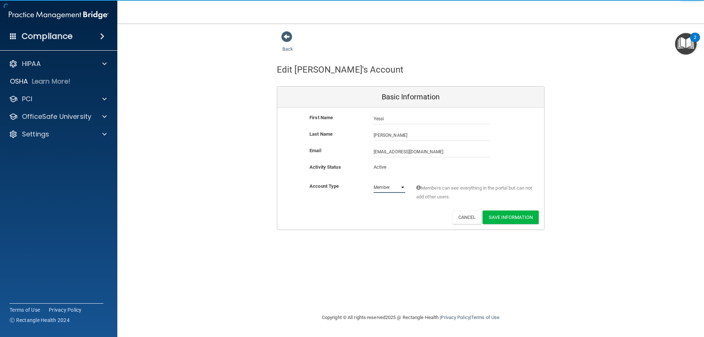
click at [403, 186] on select "Admin Member" at bounding box center [390, 187] width 32 height 11
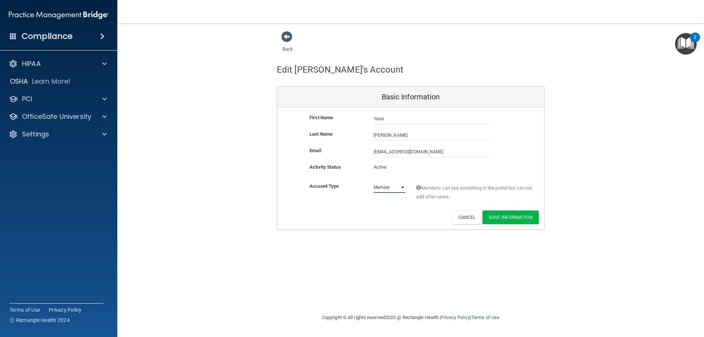
select select "practice_admin"
click at [374, 182] on select "Admin Member" at bounding box center [390, 187] width 32 height 11
click at [512, 216] on button "Save Information" at bounding box center [511, 218] width 56 height 14
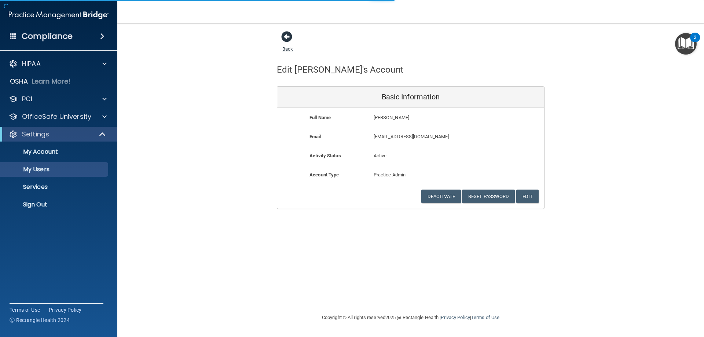
select select "20"
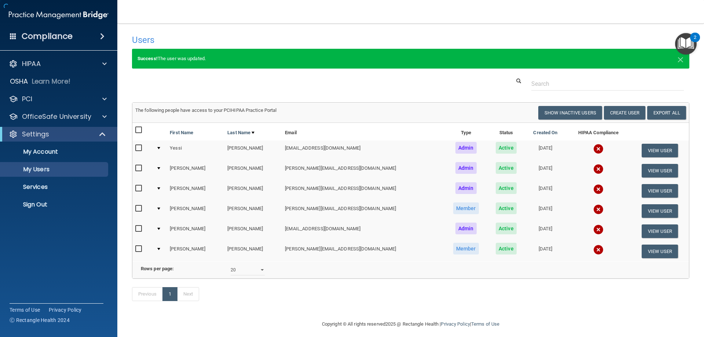
click at [286, 35] on h4 "Users" at bounding box center [292, 40] width 321 height 10
click at [648, 251] on button "View User" at bounding box center [660, 252] width 36 height 14
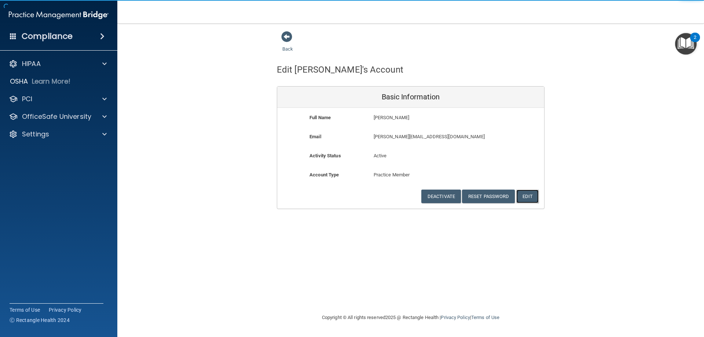
click at [530, 195] on button "Edit" at bounding box center [528, 197] width 22 height 14
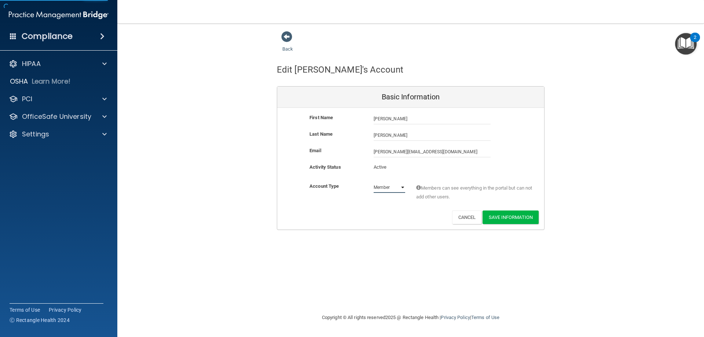
click at [395, 186] on select "Admin Member" at bounding box center [390, 187] width 32 height 11
select select "practice_admin"
click at [374, 182] on select "Admin Member" at bounding box center [390, 187] width 32 height 11
click at [518, 216] on button "Save Information" at bounding box center [511, 218] width 56 height 14
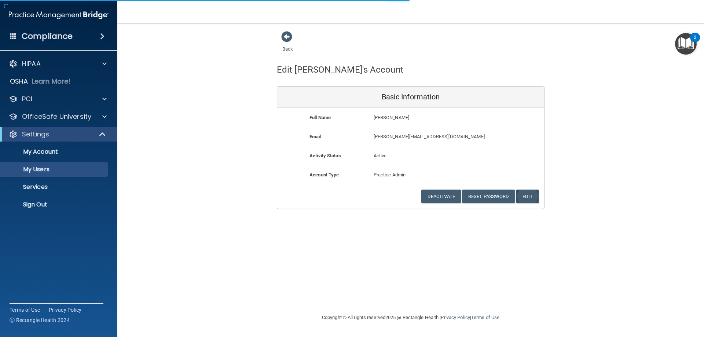
select select "20"
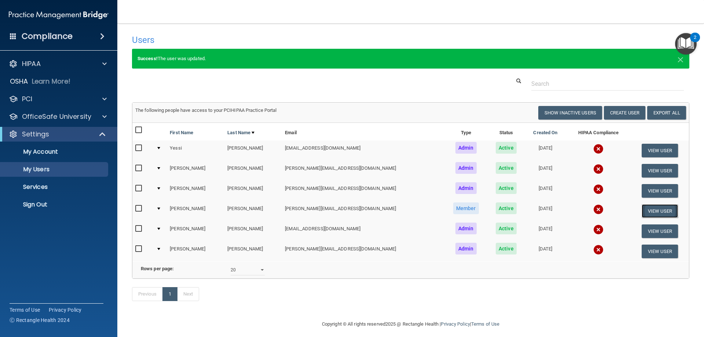
click at [647, 209] on button "View User" at bounding box center [660, 211] width 36 height 14
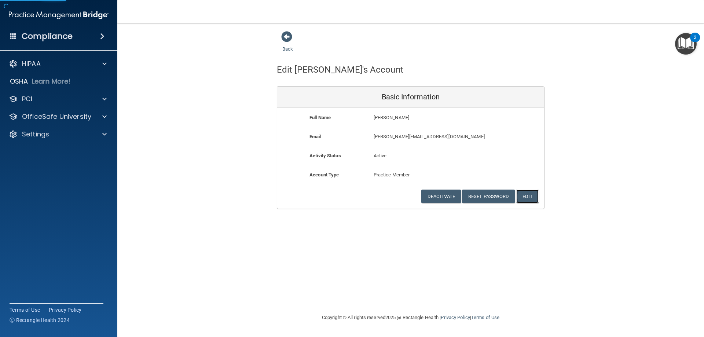
click at [530, 194] on button "Edit" at bounding box center [528, 197] width 22 height 14
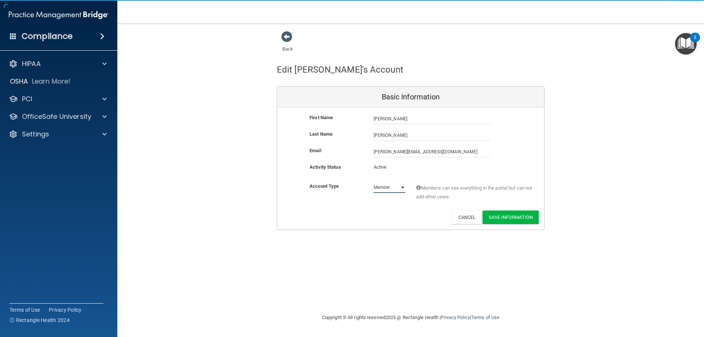
click at [403, 185] on select "Admin Member" at bounding box center [390, 187] width 32 height 11
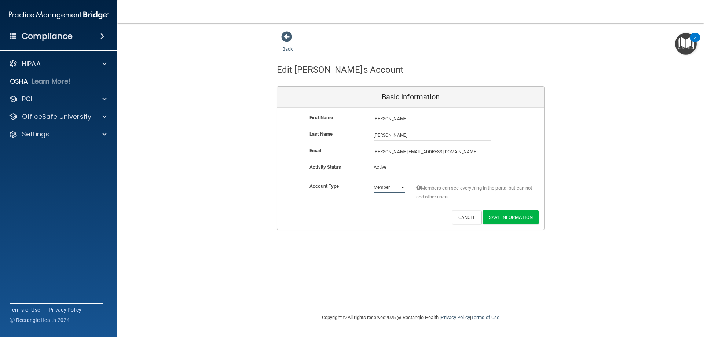
select select "practice_admin"
click at [374, 182] on select "Admin Member" at bounding box center [390, 187] width 32 height 11
click at [511, 215] on button "Save Information" at bounding box center [511, 218] width 56 height 14
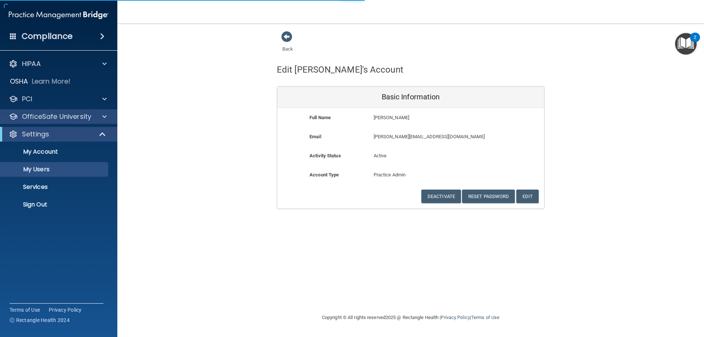
select select "20"
